Goal: Check status: Check status

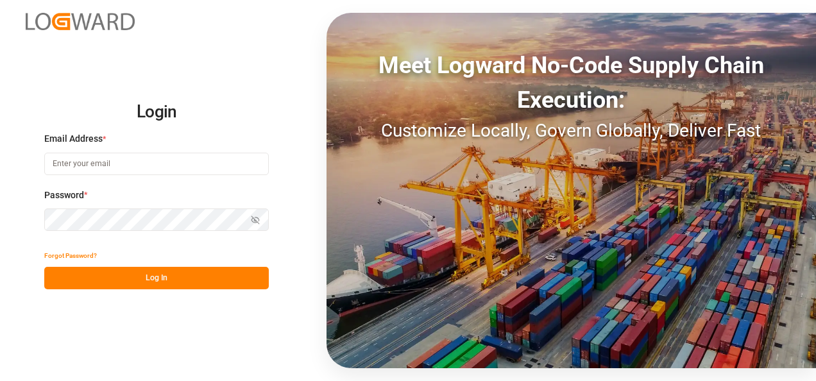
type input "[EMAIL_ADDRESS][DOMAIN_NAME]"
click at [189, 277] on button "Log In" at bounding box center [156, 278] width 225 height 22
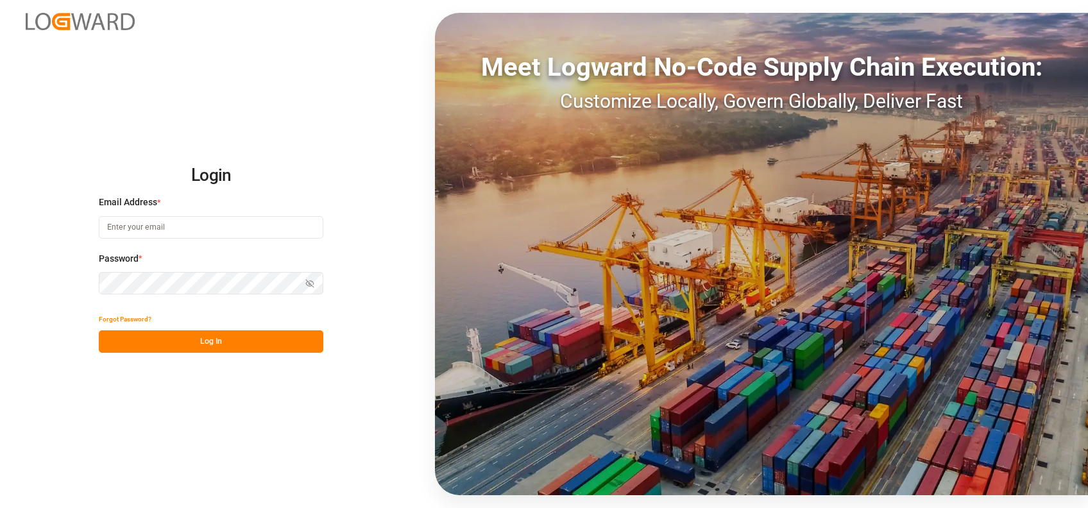
type input "[EMAIL_ADDRESS][DOMAIN_NAME]"
click at [253, 335] on button "Log In" at bounding box center [211, 341] width 225 height 22
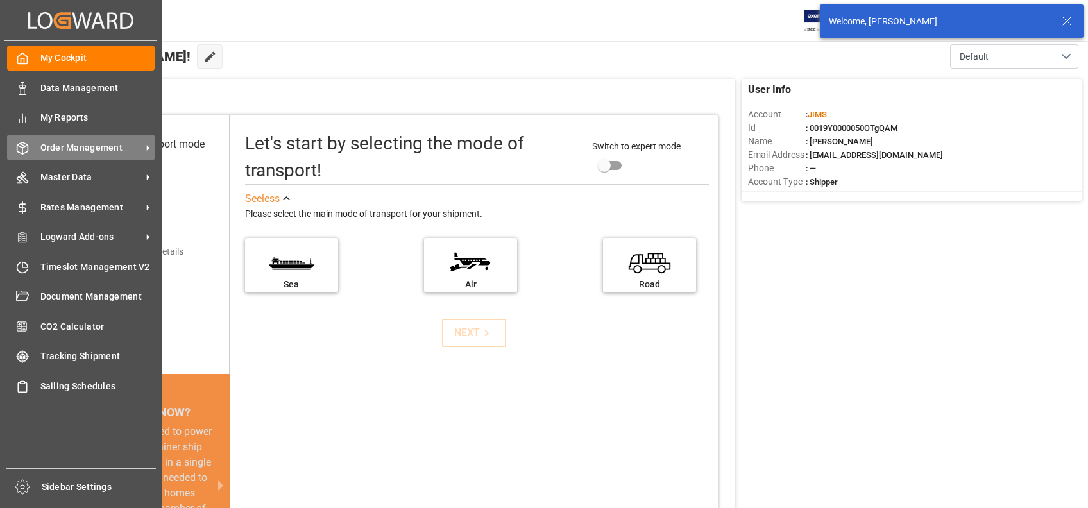
click at [25, 152] on icon at bounding box center [22, 148] width 13 height 13
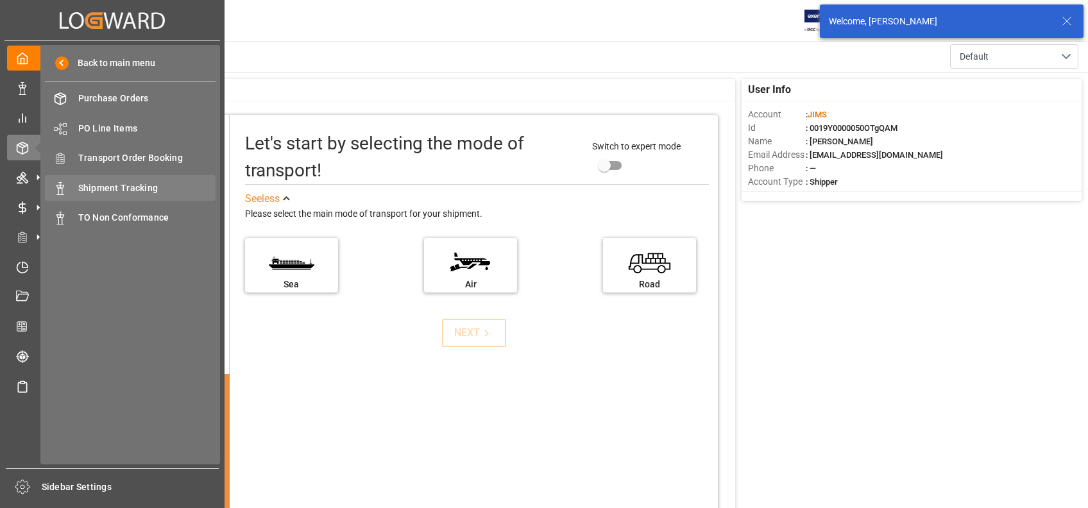
click at [140, 184] on span "Shipment Tracking" at bounding box center [147, 188] width 138 height 13
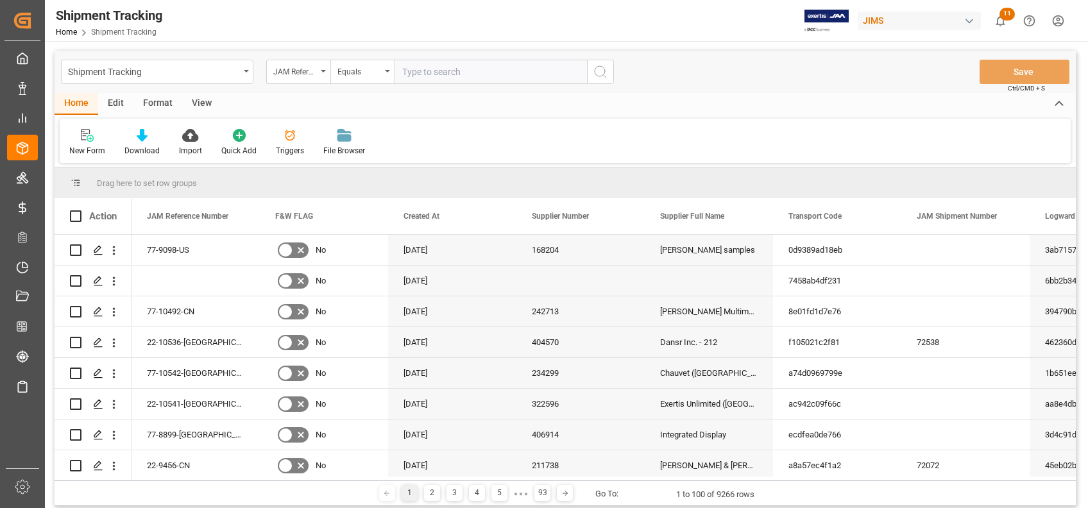
click at [200, 108] on div "View" at bounding box center [201, 104] width 39 height 22
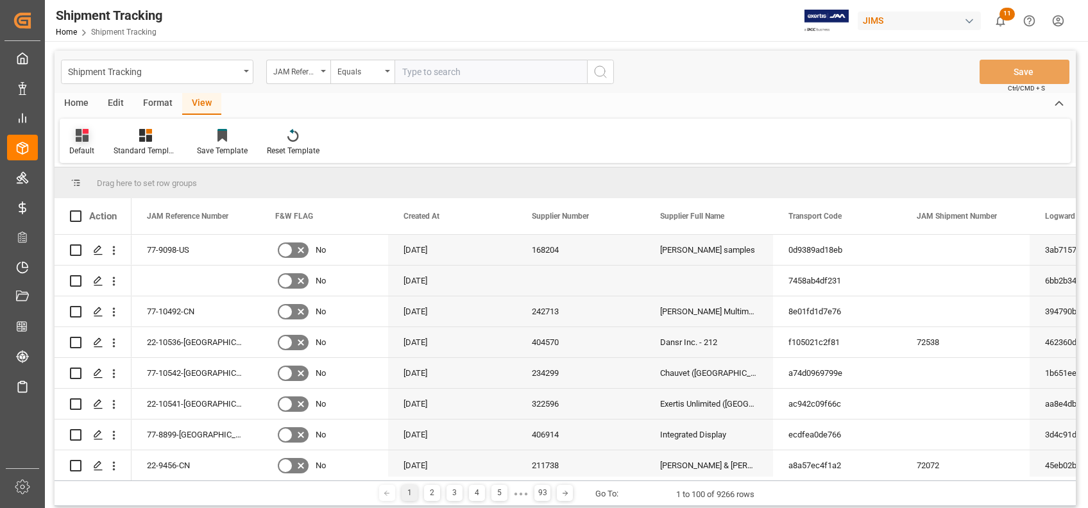
click at [92, 138] on div at bounding box center [81, 134] width 25 height 13
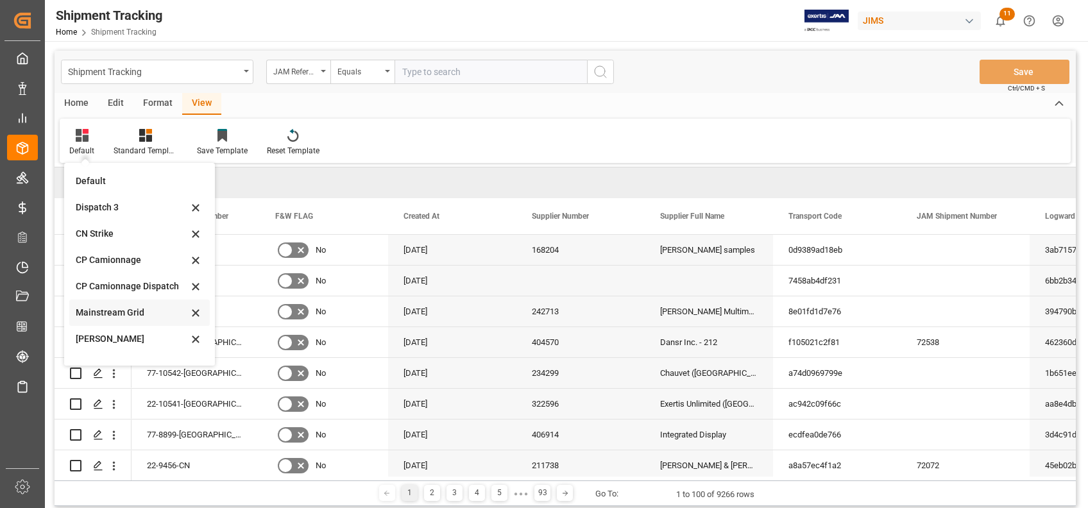
click at [133, 317] on div "Mainstream Grid" at bounding box center [132, 312] width 112 height 13
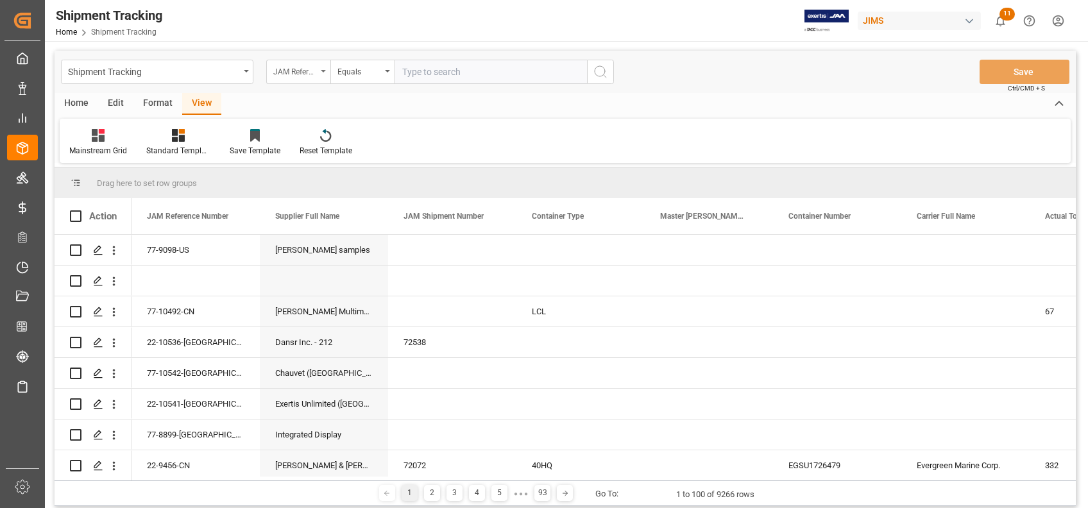
click at [310, 72] on div "JAM Reference Number" at bounding box center [295, 70] width 44 height 15
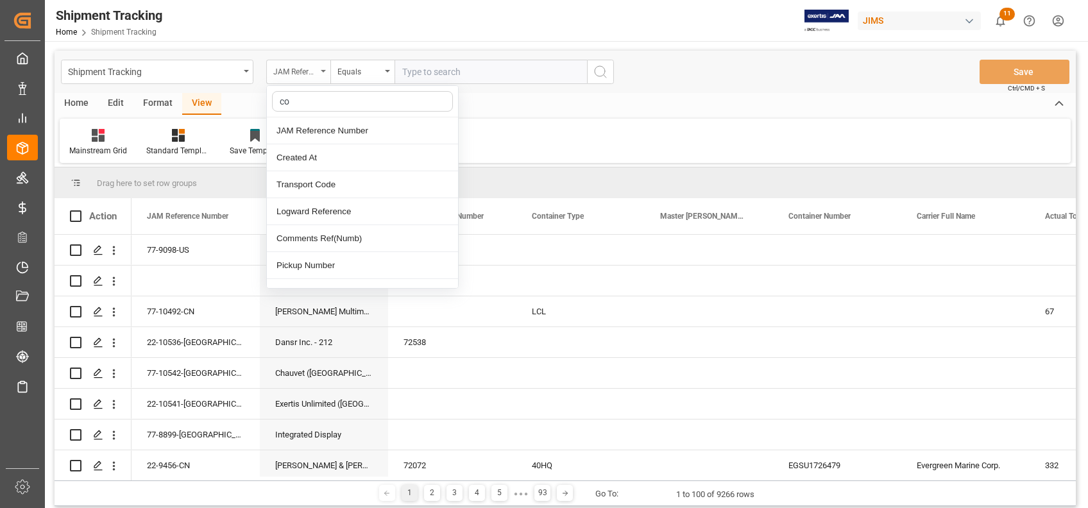
type input "con"
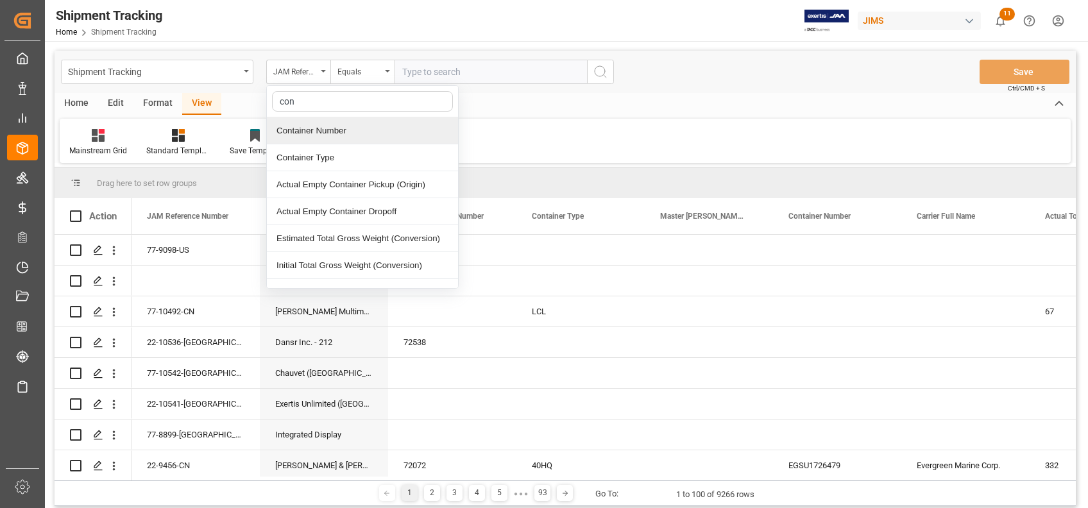
click at [346, 126] on div "Container Number" at bounding box center [362, 130] width 191 height 27
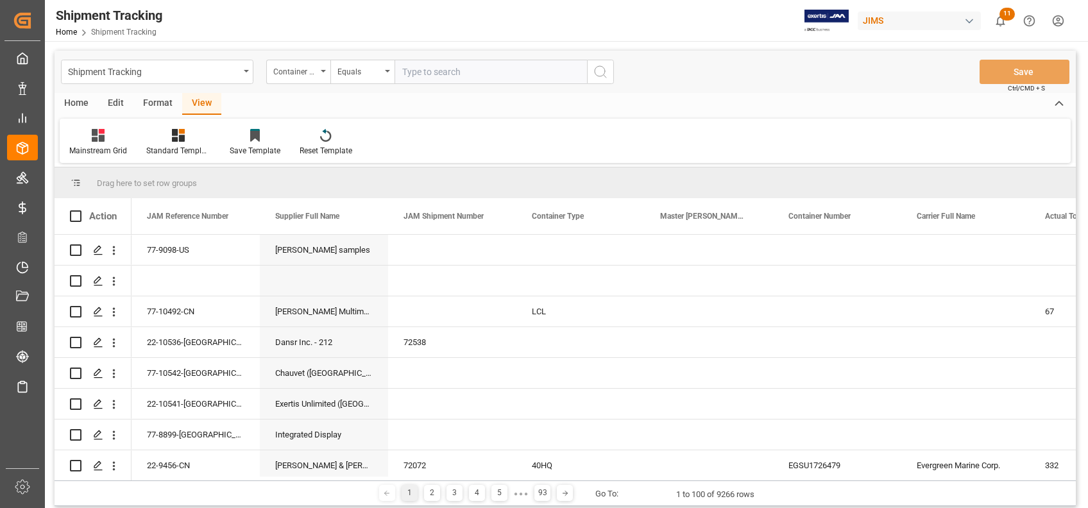
click at [518, 65] on input "text" at bounding box center [490, 72] width 192 height 24
paste input "TXGU7999430"
type input "TXGU7999430"
click at [607, 69] on icon "search button" at bounding box center [600, 71] width 15 height 15
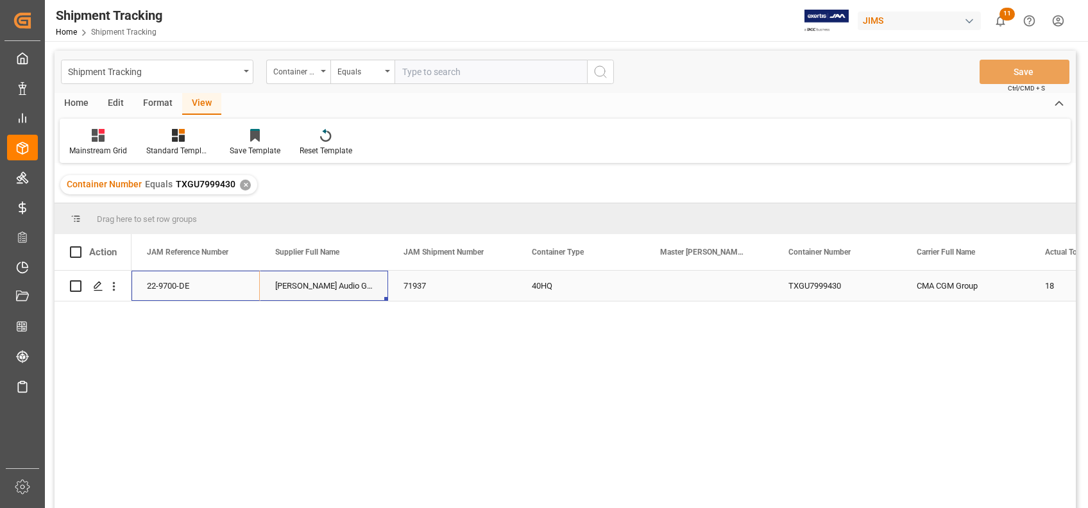
drag, startPoint x: 180, startPoint y: 280, endPoint x: 268, endPoint y: 279, distance: 88.5
click at [268, 279] on div "22-9700-DE ADAM Audio GmbH 71937 40HQ TXGU7999430 CMA CGM Group 18 FCL" at bounding box center [708, 286] width 1155 height 31
click at [428, 279] on div "71937" at bounding box center [452, 286] width 128 height 30
click at [708, 288] on div "Press SPACE to select this row." at bounding box center [709, 286] width 128 height 30
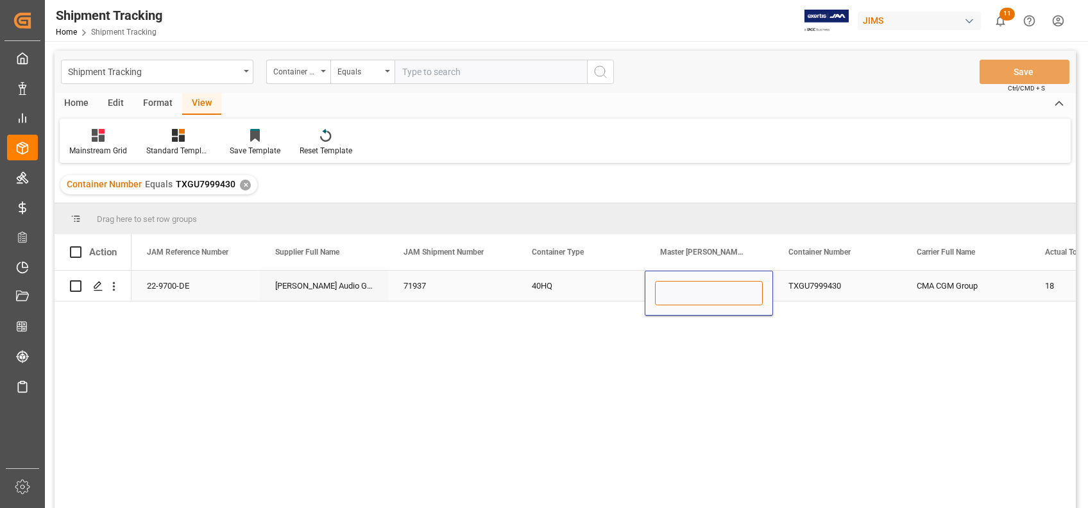
click at [708, 288] on input "Press SPACE to select this row." at bounding box center [709, 293] width 108 height 24
paste input "HBG2015396"
type input "HBG2015396"
click at [597, 278] on div "40HQ" at bounding box center [580, 286] width 128 height 30
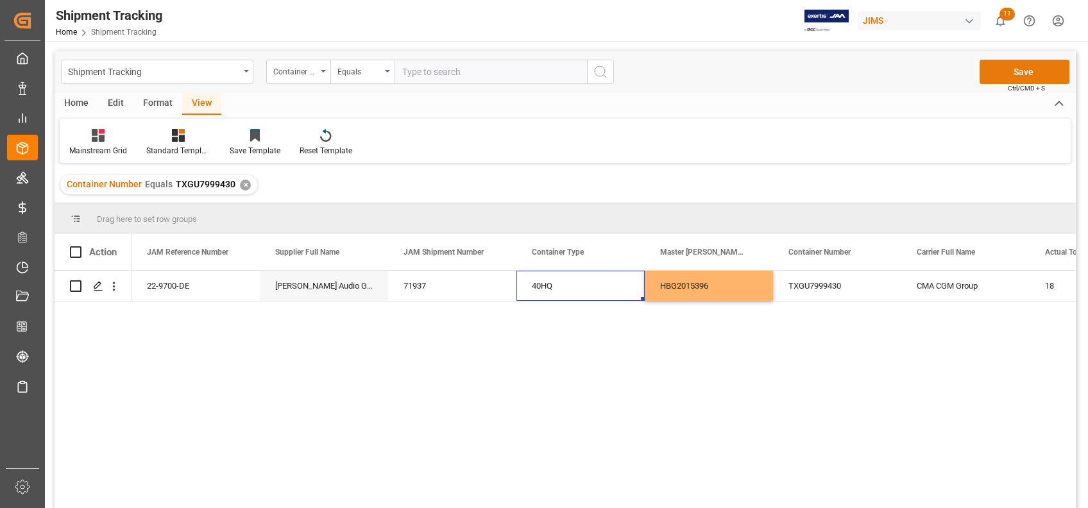
click at [988, 72] on button "Save" at bounding box center [1024, 72] width 90 height 24
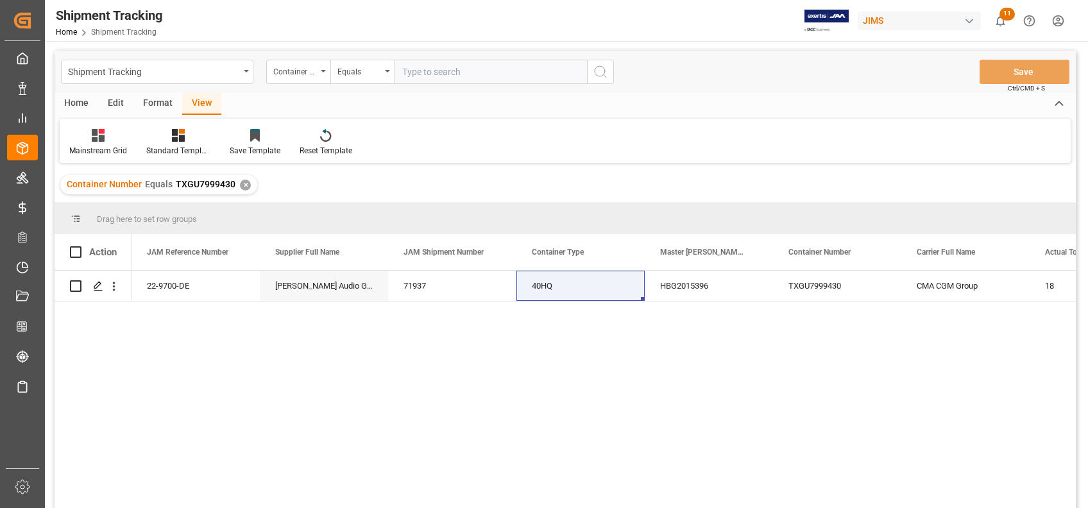
click at [537, 65] on input "text" at bounding box center [490, 72] width 192 height 24
paste input "TCKU3463545"
type input "TCKU3463545"
click at [601, 67] on icon "search button" at bounding box center [600, 71] width 15 height 15
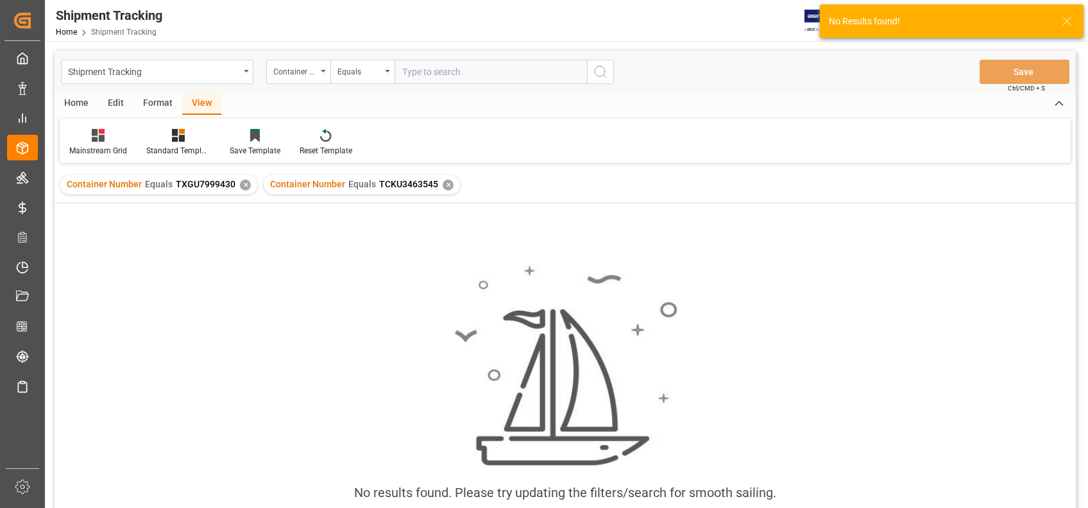
click at [242, 185] on div "✕" at bounding box center [245, 185] width 11 height 11
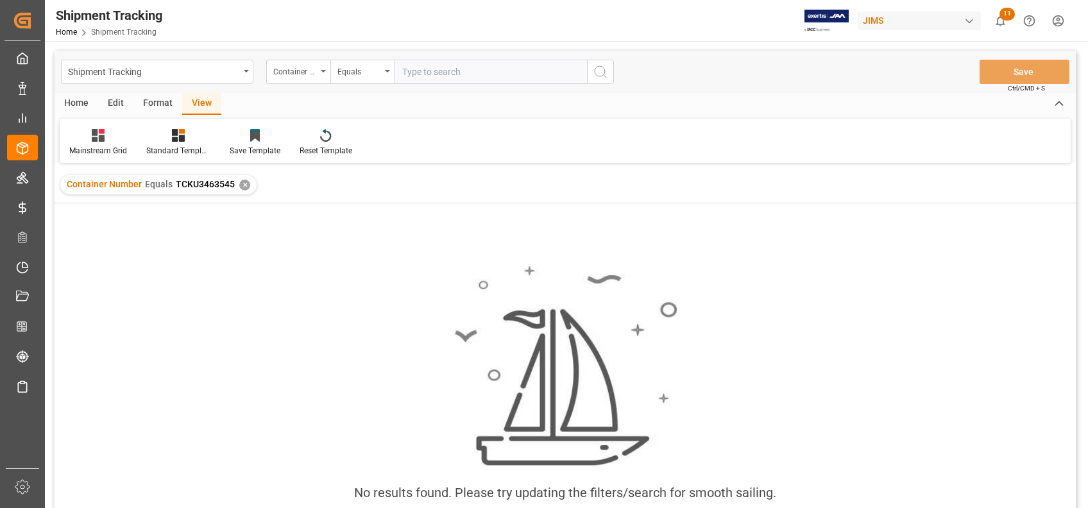
click at [489, 80] on input "text" at bounding box center [490, 72] width 192 height 24
paste input "CAAU2371329"
type input "CAAU2371329"
click at [600, 72] on icon "search button" at bounding box center [600, 71] width 15 height 15
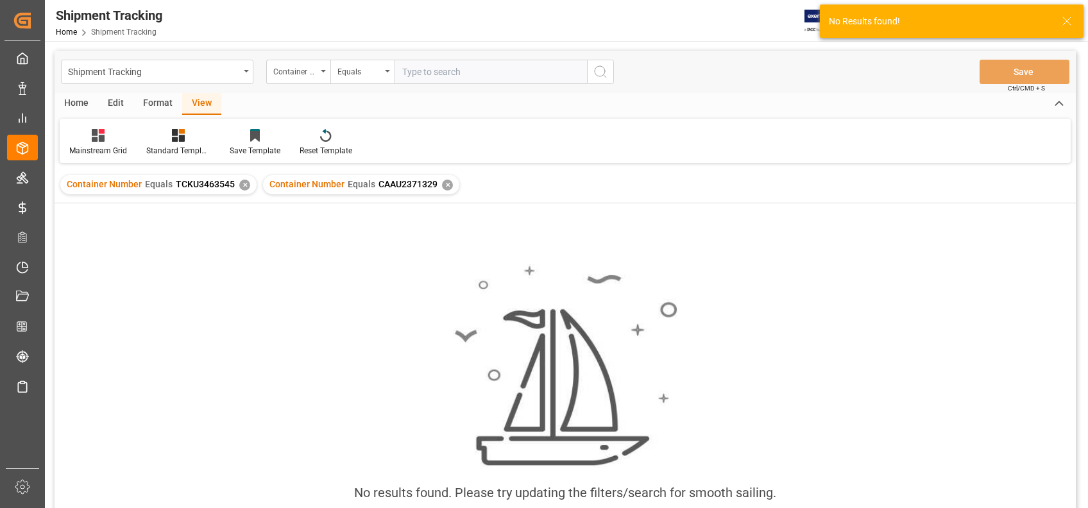
click at [239, 184] on div "✕" at bounding box center [244, 185] width 11 height 11
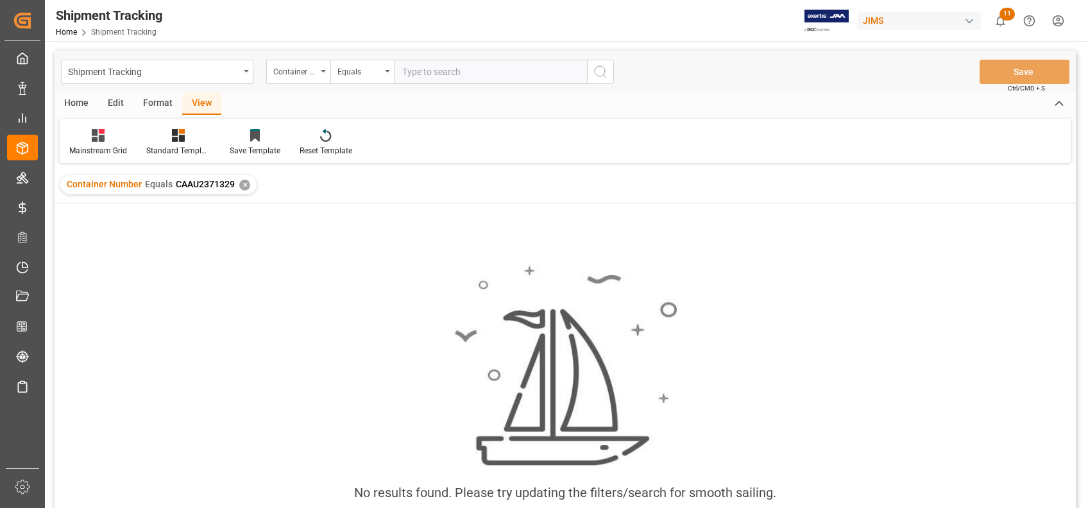
click at [555, 74] on input "text" at bounding box center [490, 72] width 192 height 24
paste input "TRHU2224499"
type input "TRHU2224499"
click at [598, 73] on icon "search button" at bounding box center [600, 71] width 15 height 15
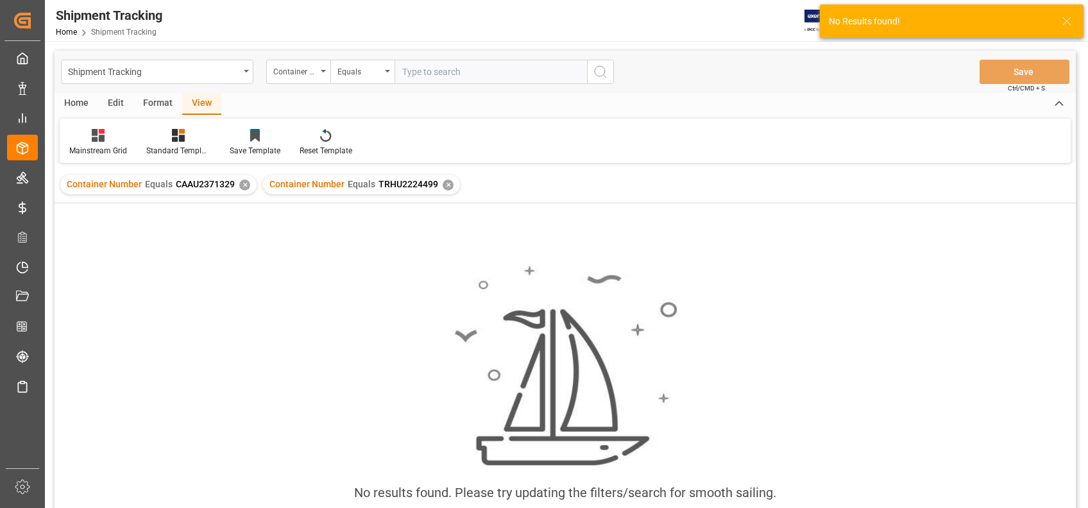
click at [245, 185] on div "✕" at bounding box center [244, 185] width 11 height 11
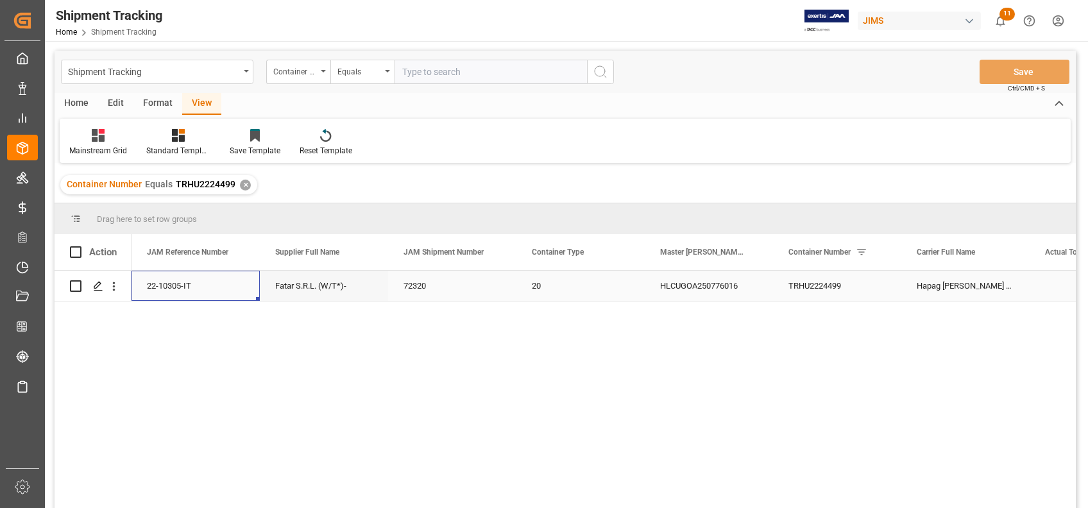
click at [159, 285] on div "22-10305-IT" at bounding box center [195, 286] width 128 height 30
click at [414, 289] on div "72320" at bounding box center [452, 286] width 128 height 30
click at [668, 290] on div "HLCUGOA250776016" at bounding box center [709, 286] width 128 height 30
click at [851, 282] on div "TRHU2224499" at bounding box center [837, 286] width 128 height 30
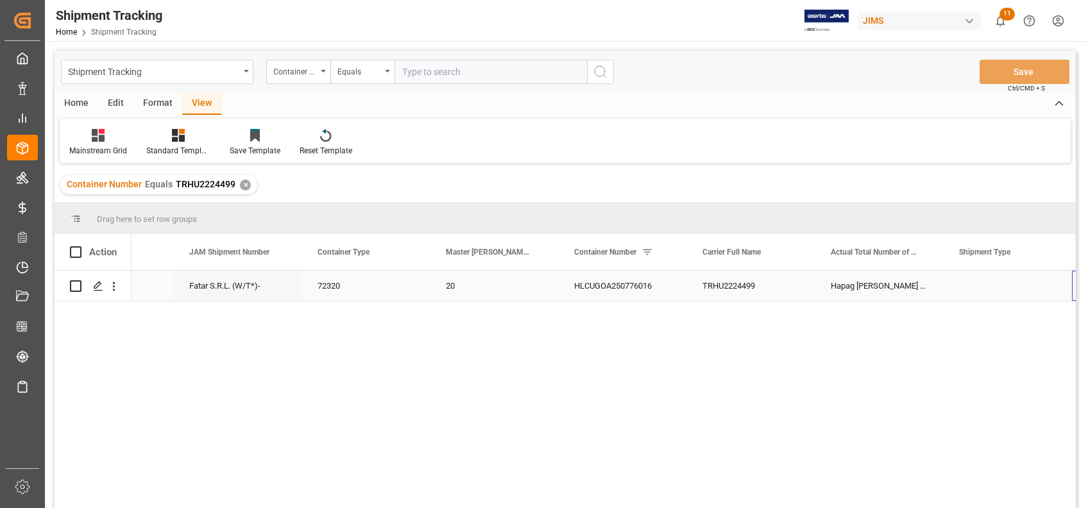
scroll to position [0, 210]
